Goal: Information Seeking & Learning: Find specific fact

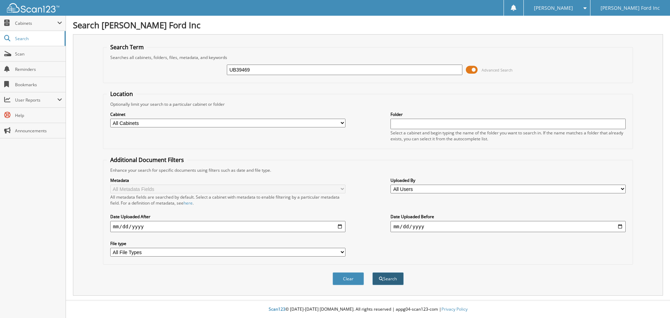
type input "UB39469"
click at [386, 277] on button "Search" at bounding box center [387, 278] width 31 height 13
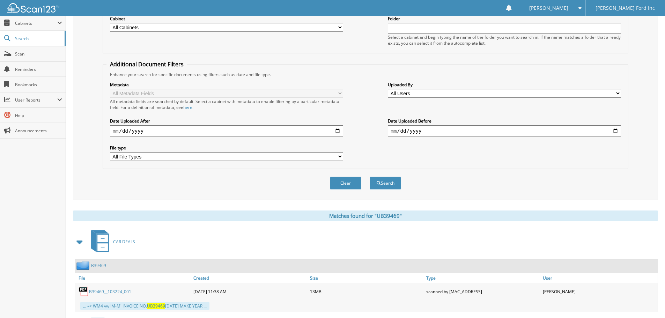
scroll to position [209, 0]
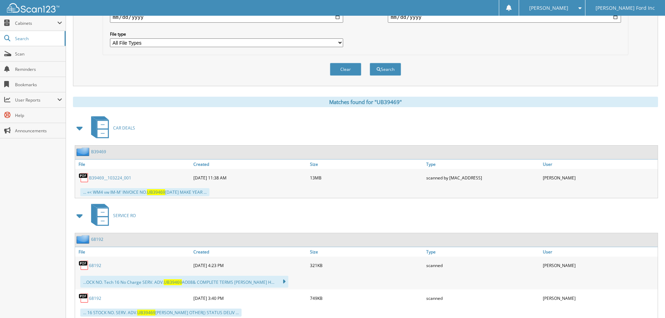
click at [112, 178] on link "B39469__103224_001" at bounding box center [110, 178] width 42 height 6
